Goal: Task Accomplishment & Management: Use online tool/utility

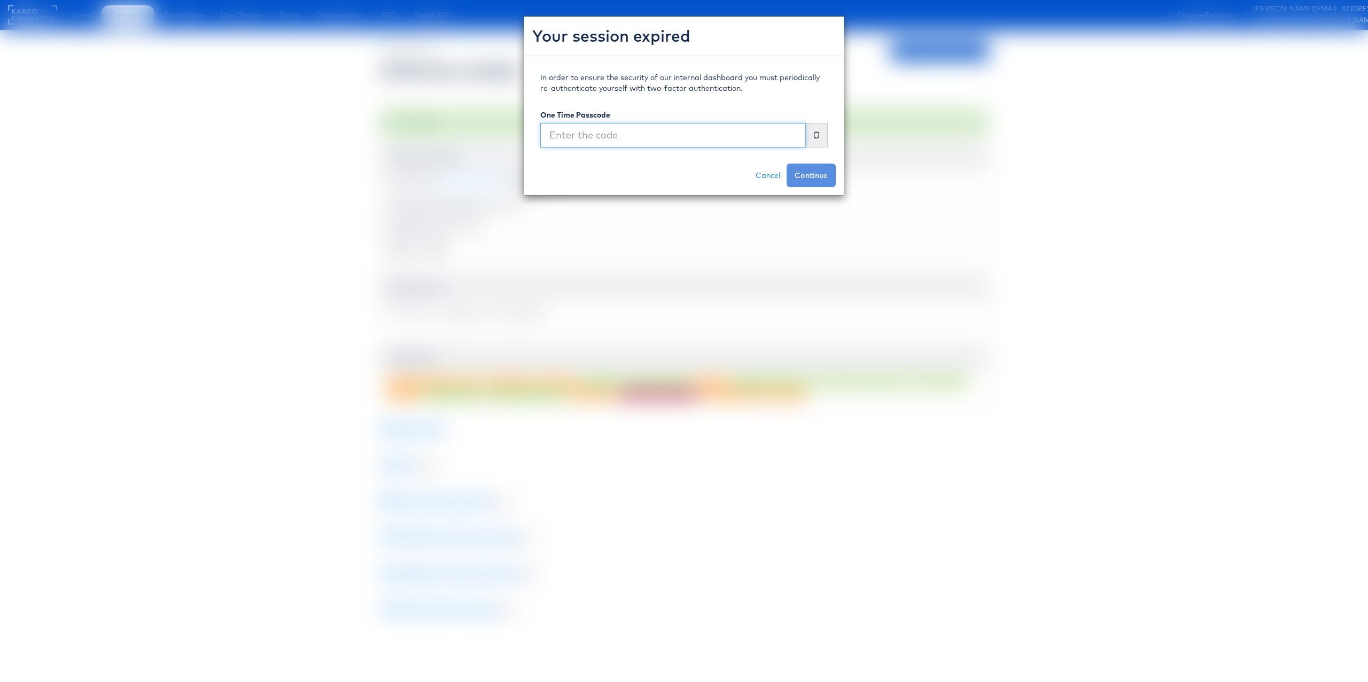
click at [716, 124] on input "text" at bounding box center [673, 135] width 266 height 25
type input "716682"
click at [787, 164] on button "Continue" at bounding box center [811, 176] width 49 height 24
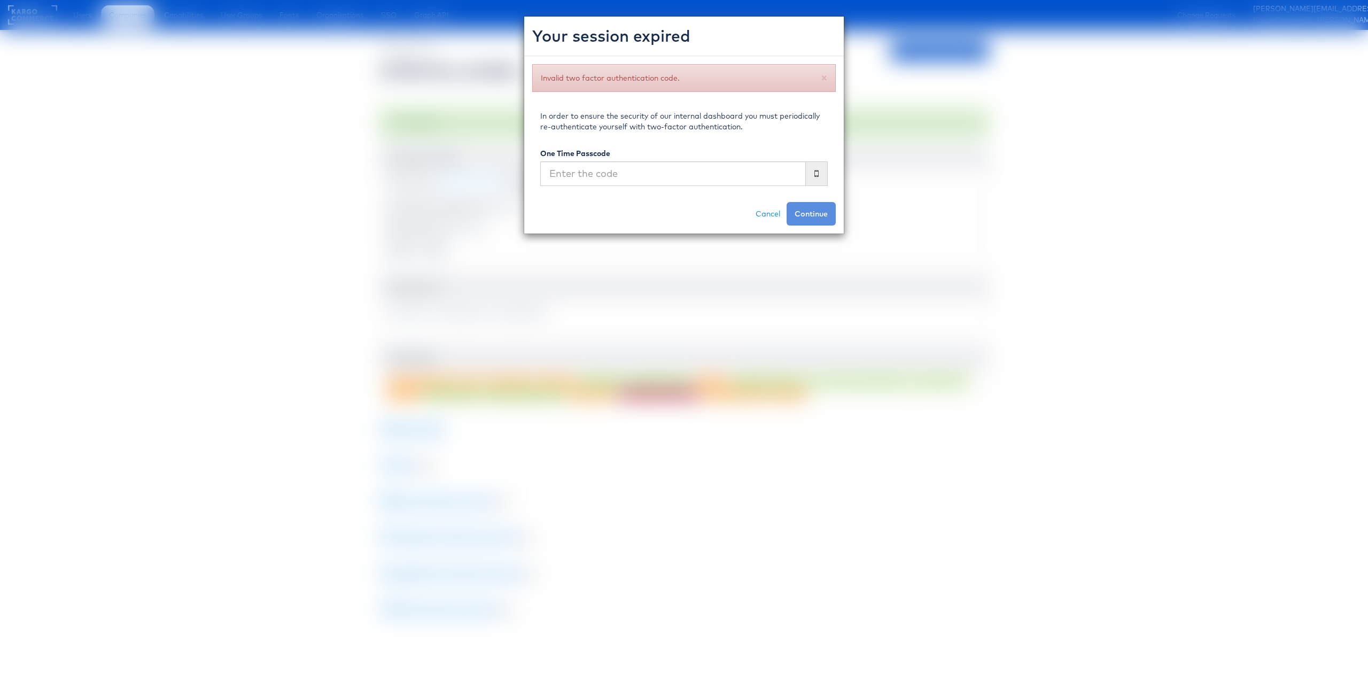
click at [716, 124] on p "In order to ensure the security of our internal dashboard you must periodically…" at bounding box center [684, 121] width 288 height 21
click at [693, 166] on input "text" at bounding box center [673, 173] width 266 height 25
type input "839535"
click at [787, 202] on button "Continue" at bounding box center [811, 214] width 49 height 24
click at [608, 174] on input "text" at bounding box center [673, 173] width 266 height 25
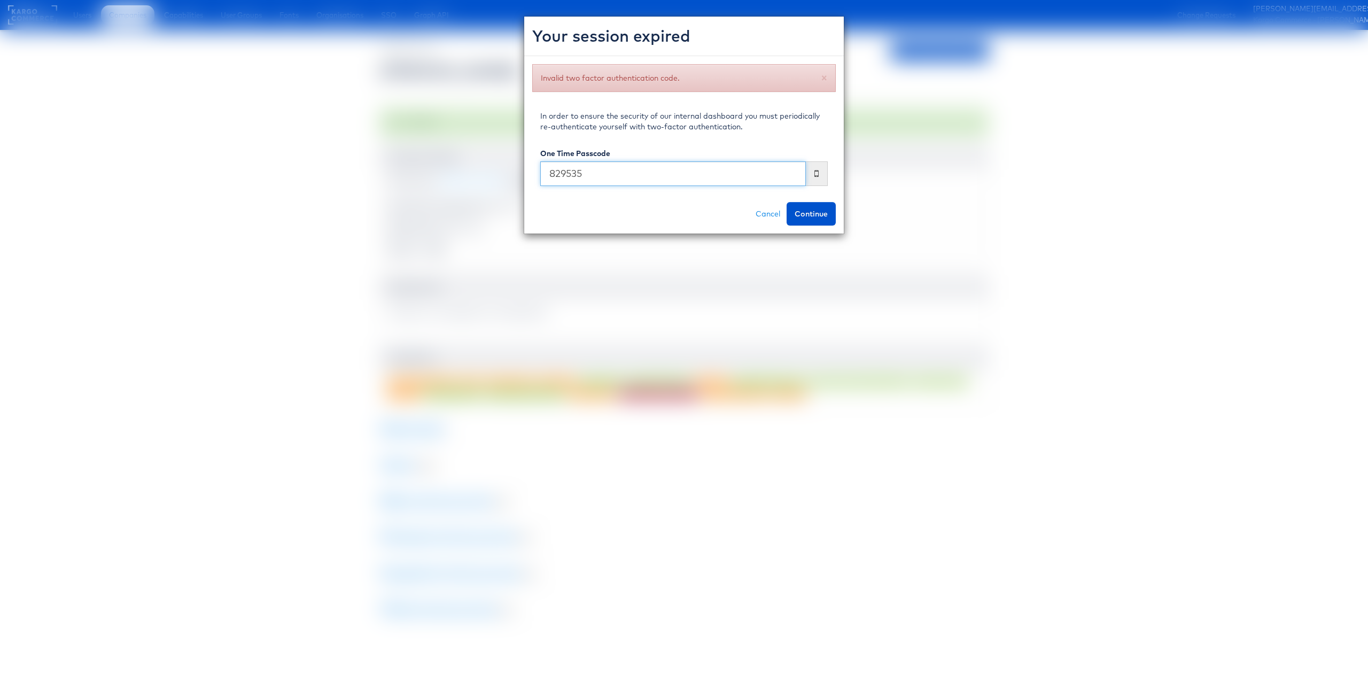
type input "829535"
click at [787, 202] on button "Continue" at bounding box center [811, 214] width 49 height 24
